Goal: Find specific page/section: Find specific page/section

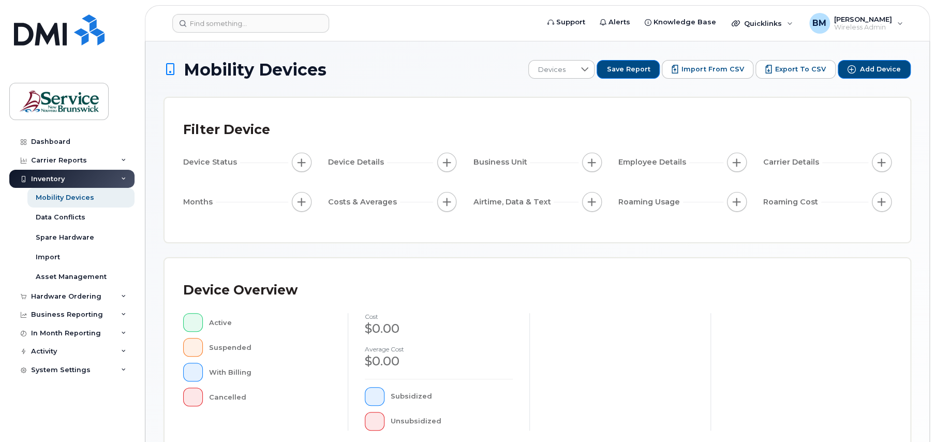
scroll to position [269, 0]
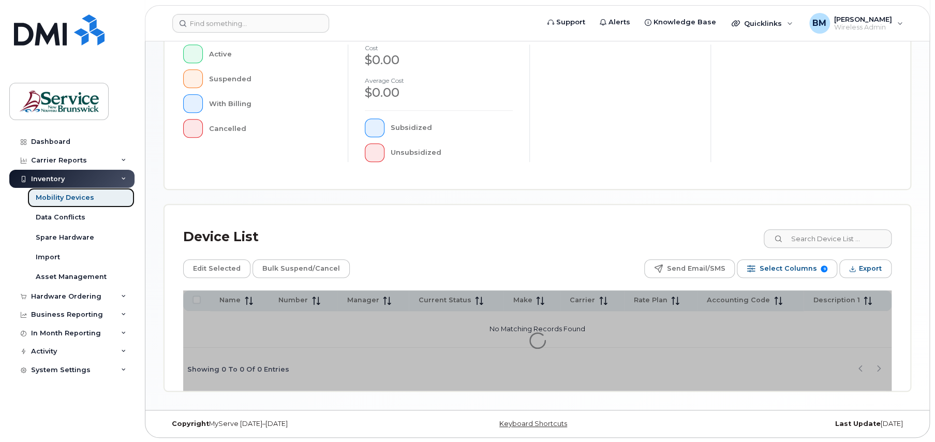
click at [72, 197] on div "Mobility Devices" at bounding box center [65, 197] width 58 height 9
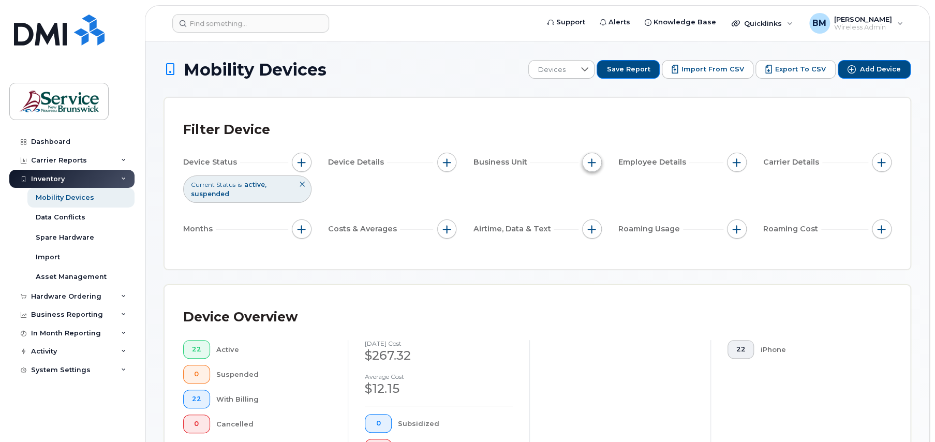
click at [583, 164] on button "button" at bounding box center [592, 163] width 20 height 20
click at [736, 156] on button "button" at bounding box center [737, 163] width 20 height 20
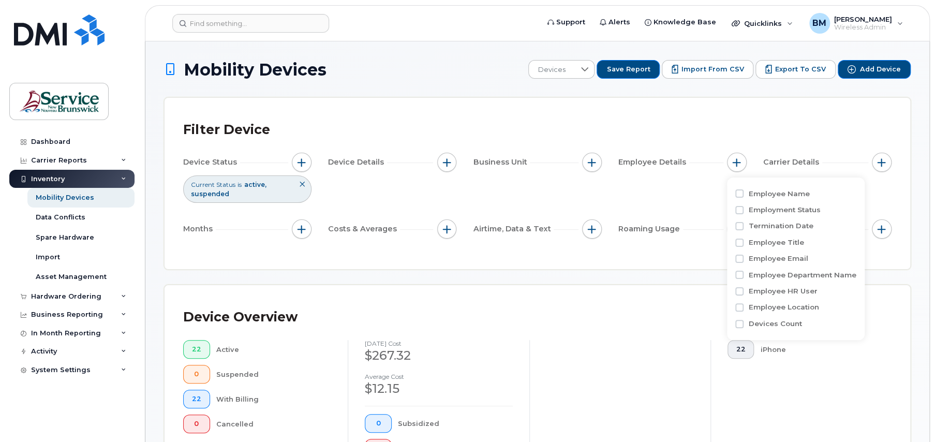
click at [776, 417] on div "22 iPhone" at bounding box center [801, 399] width 181 height 118
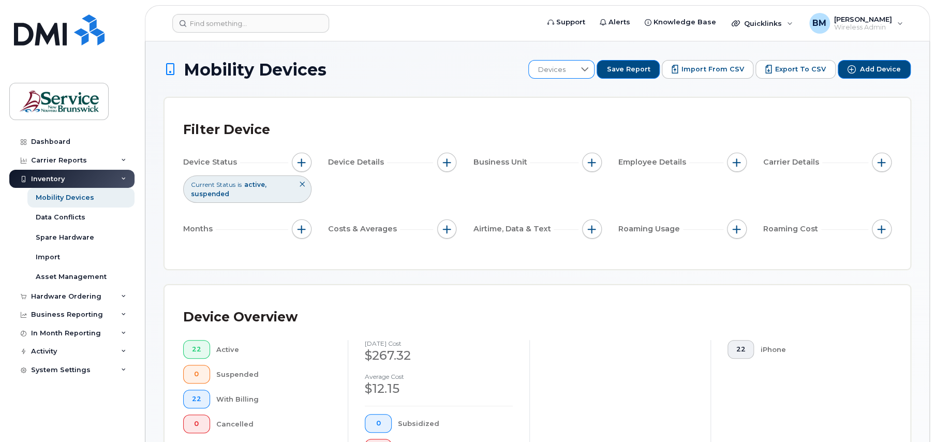
click at [589, 68] on icon at bounding box center [585, 69] width 8 height 8
click at [747, 111] on div "Filter Device Device Status Current Status is active suspended Device Details B…" at bounding box center [538, 183] width 746 height 171
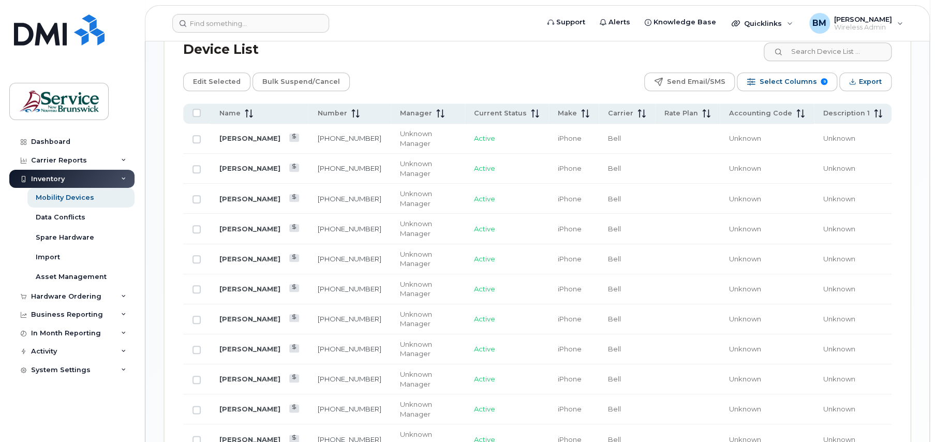
scroll to position [450, 0]
